Goal: Navigation & Orientation: Find specific page/section

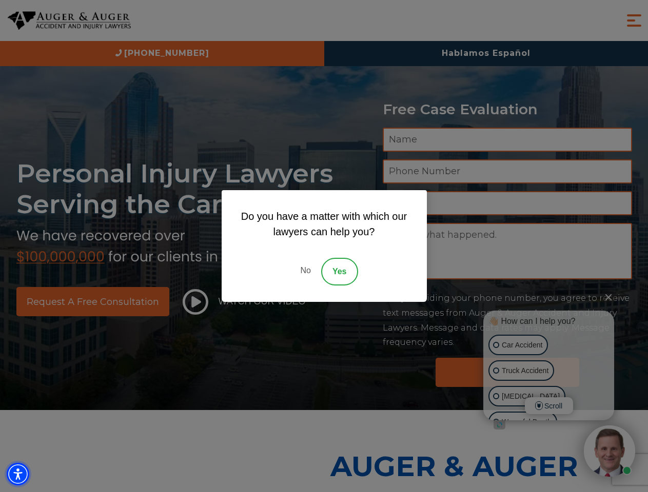
click at [18, 474] on img "Accessibility Menu" at bounding box center [18, 474] width 23 height 23
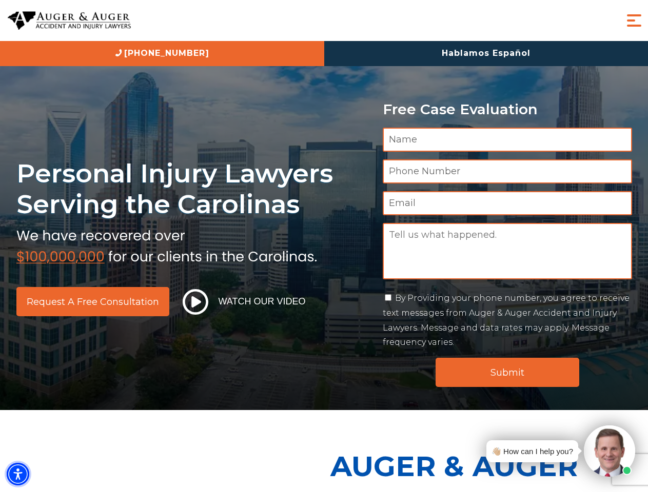
click at [18, 474] on img "Accessibility Menu" at bounding box center [18, 474] width 23 height 23
